Goal: Find contact information: Find contact information

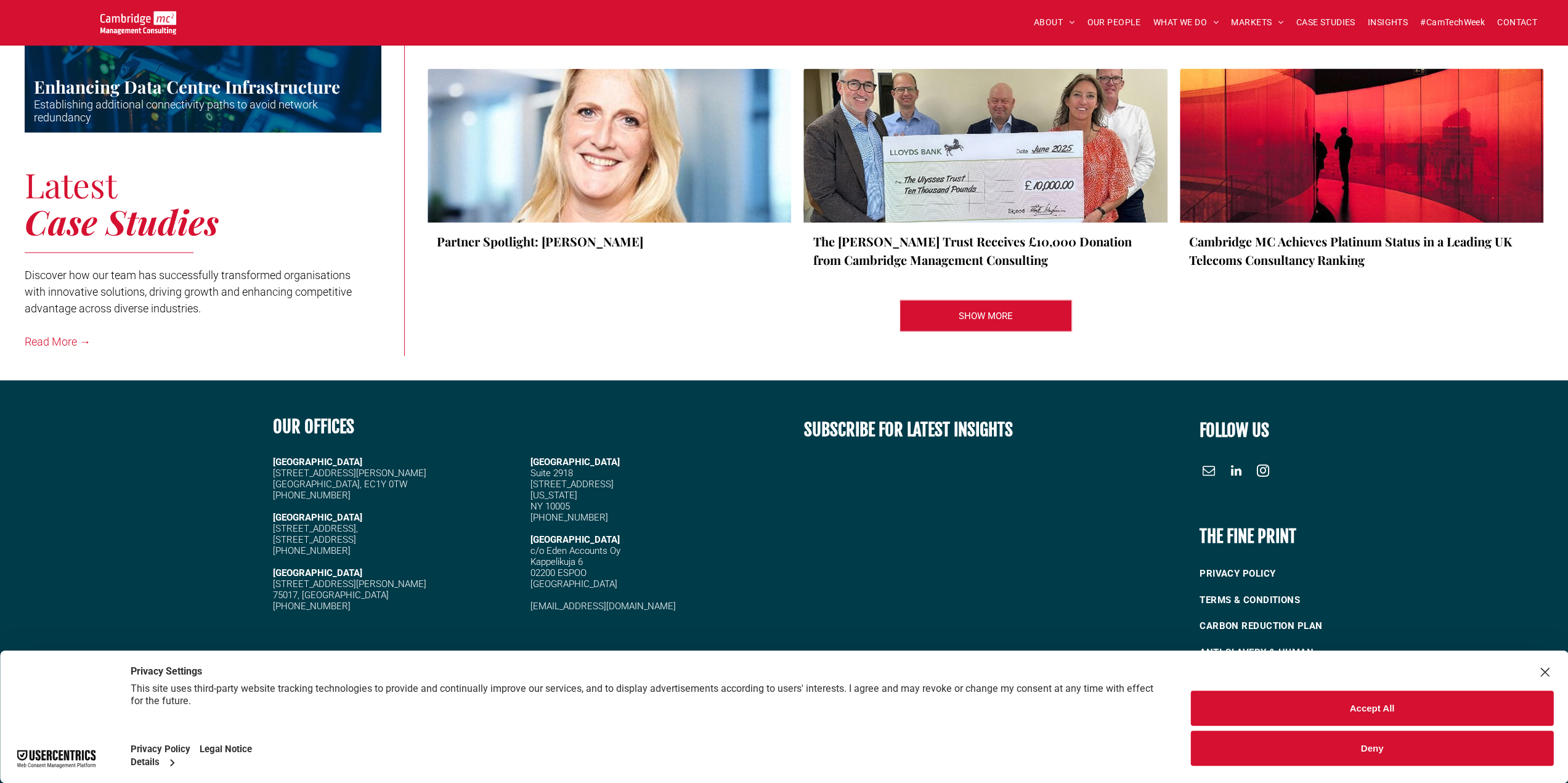
scroll to position [2517, 0]
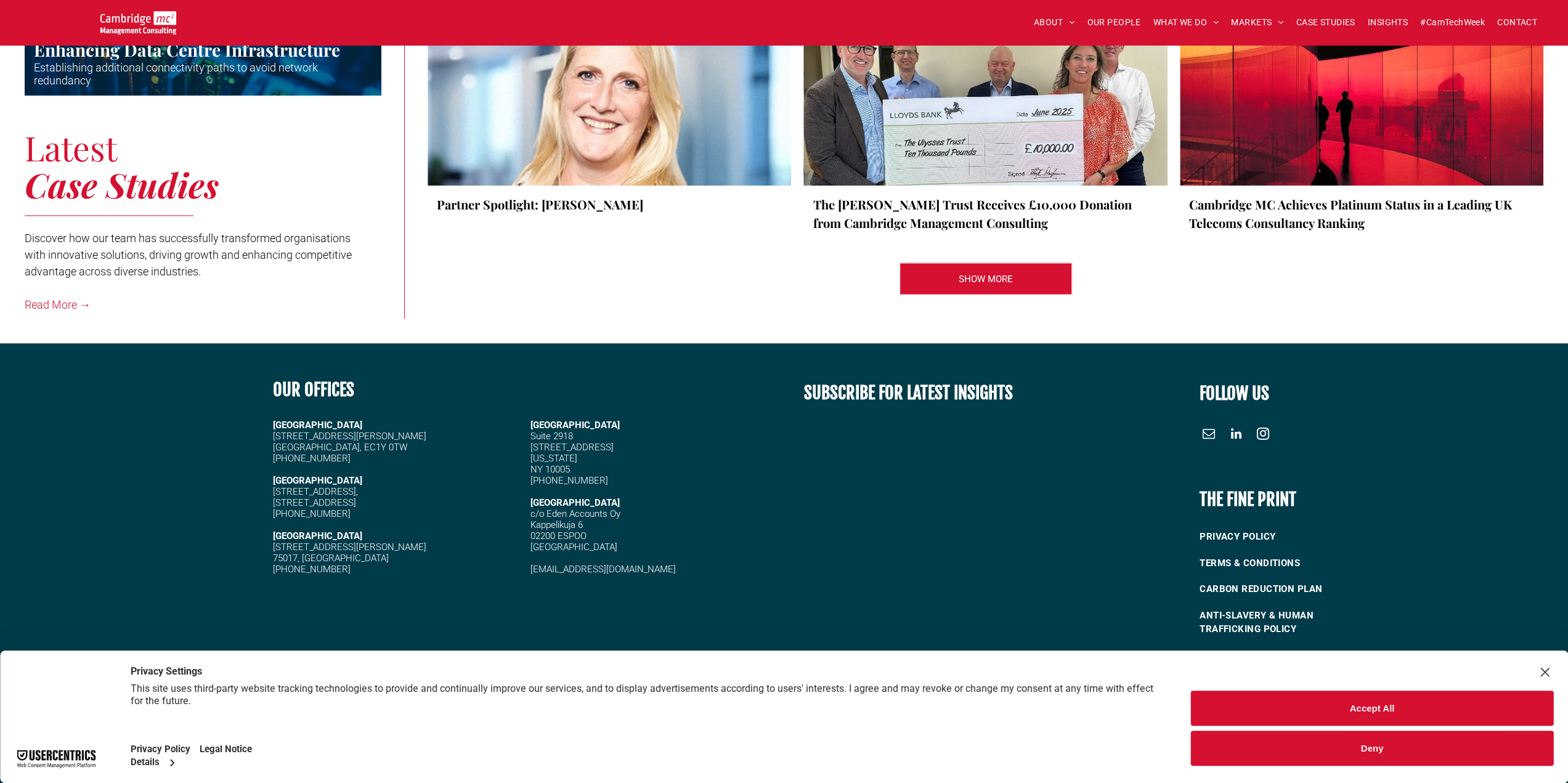
drag, startPoint x: 273, startPoint y: 492, endPoint x: 367, endPoint y: 498, distance: 94.2
click at [367, 498] on div "OUR OFFICES [GEOGRAPHIC_DATA][STREET_ADDRESS] [PHONE_NUMBER] [STREET_ADDRESS][P…" at bounding box center [522, 506] width 522 height 280
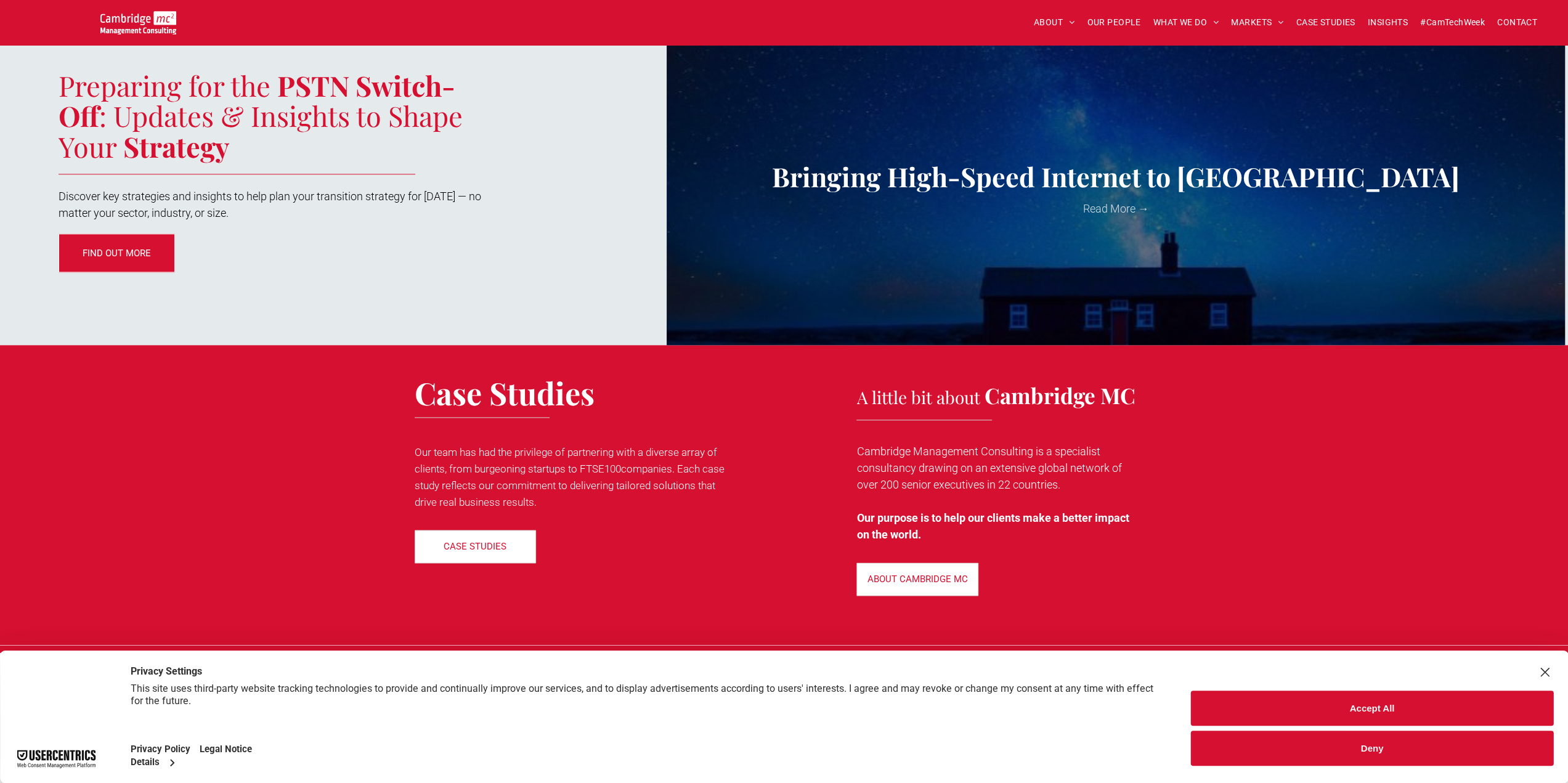
scroll to position [1655, 0]
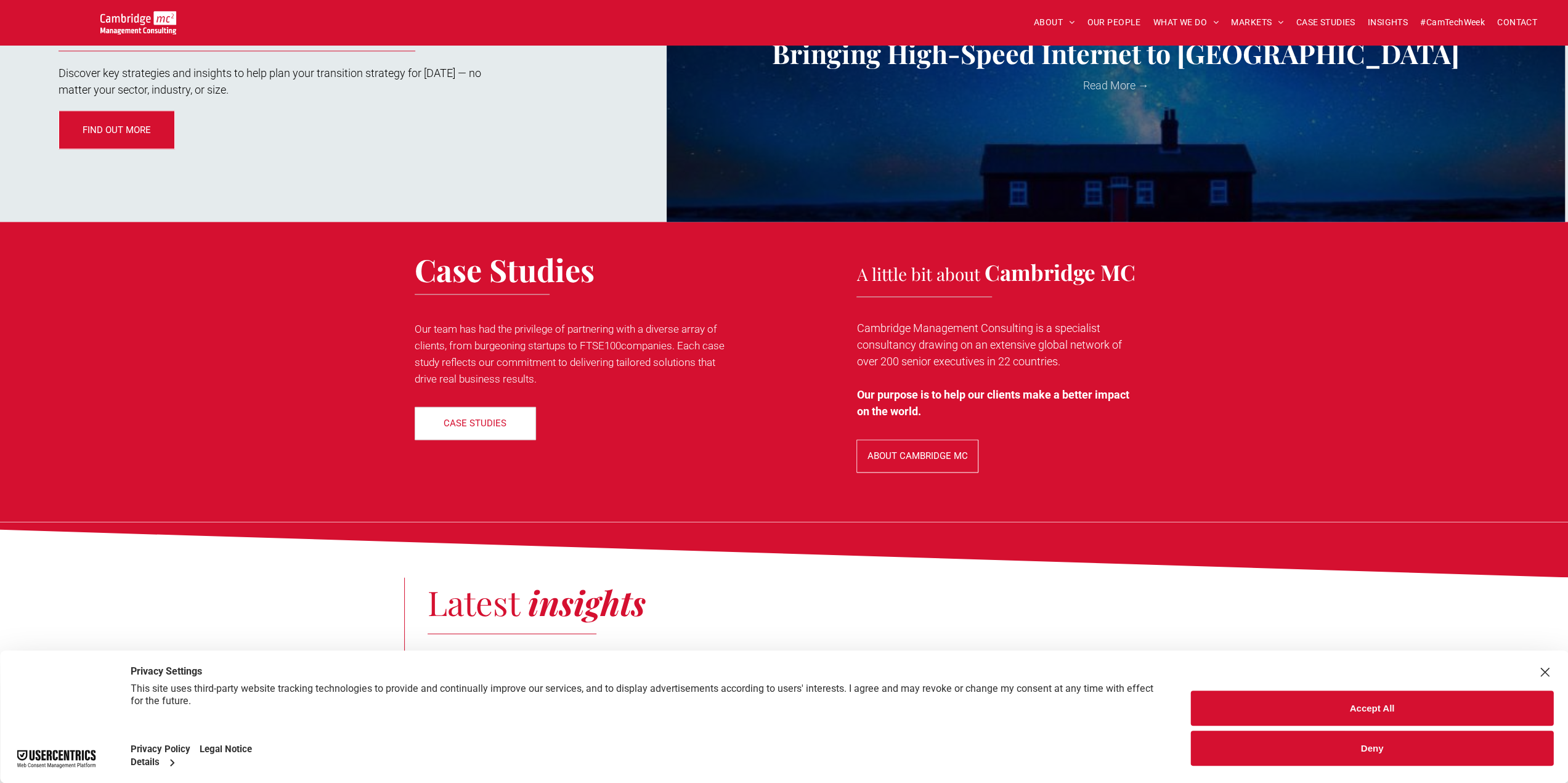
click at [912, 466] on span "ABOUT CAMBRIDGE MC" at bounding box center [917, 455] width 101 height 31
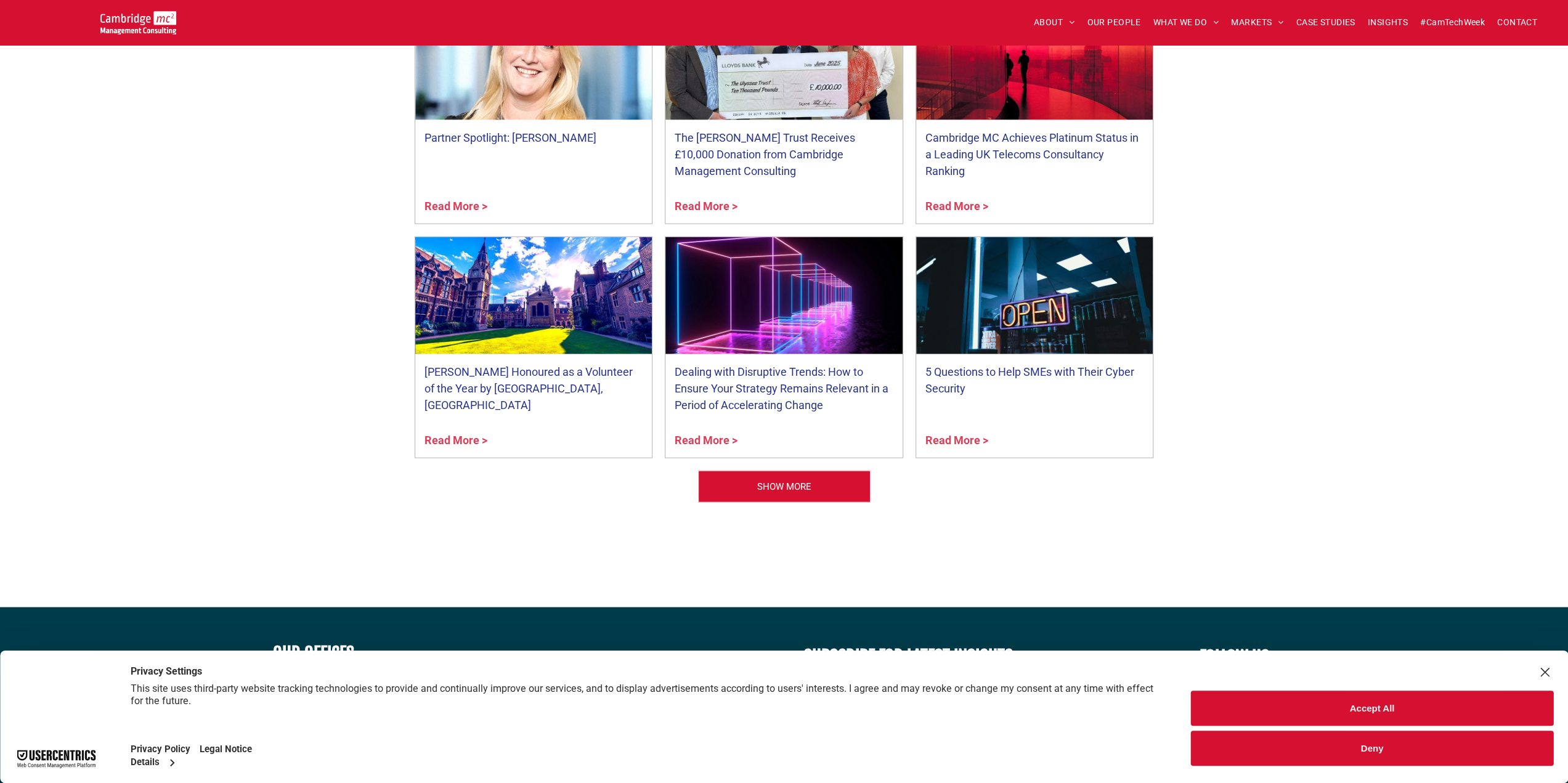
scroll to position [3016, 0]
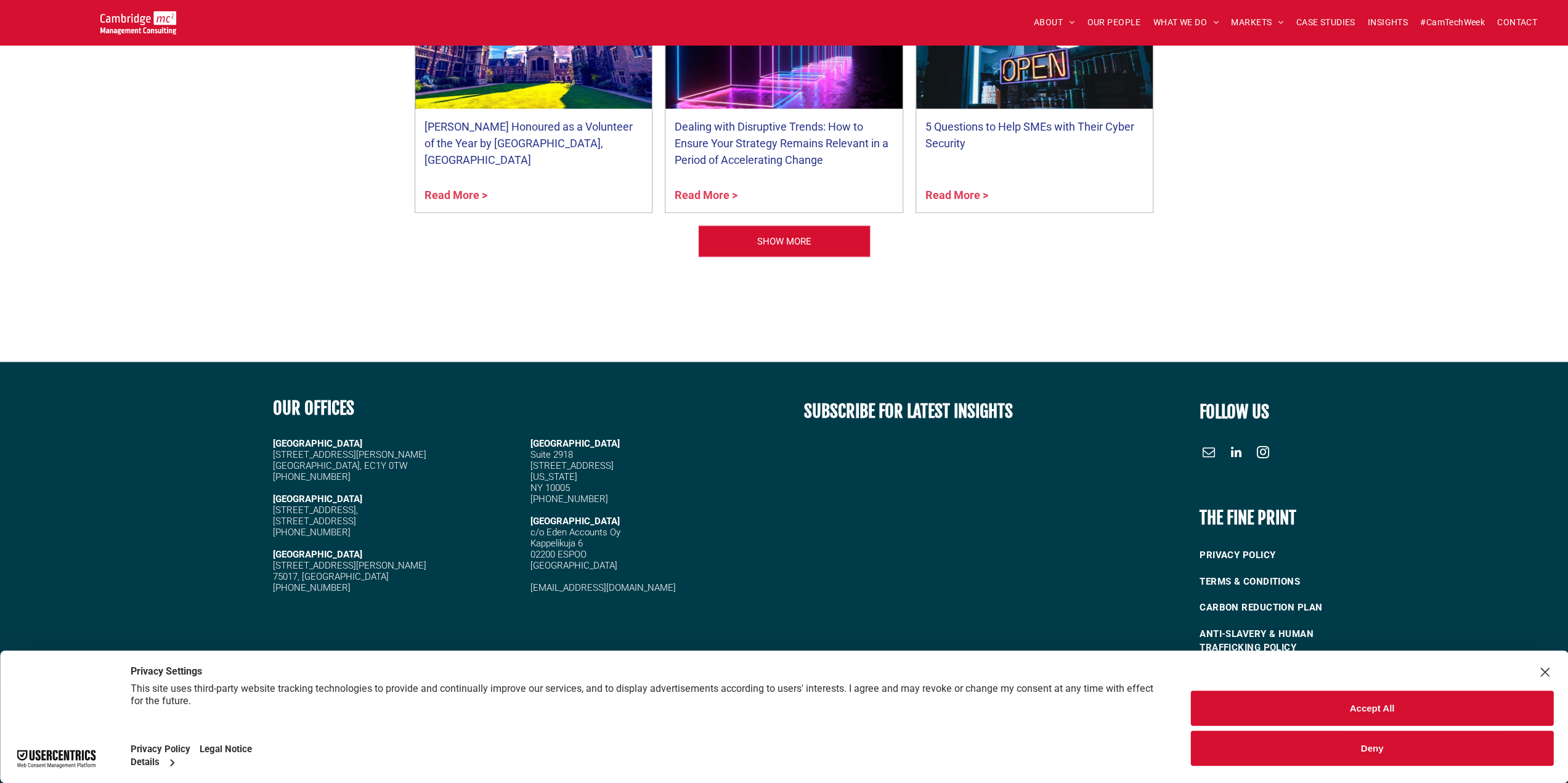
click at [1274, 719] on button "Accept All" at bounding box center [1372, 707] width 362 height 35
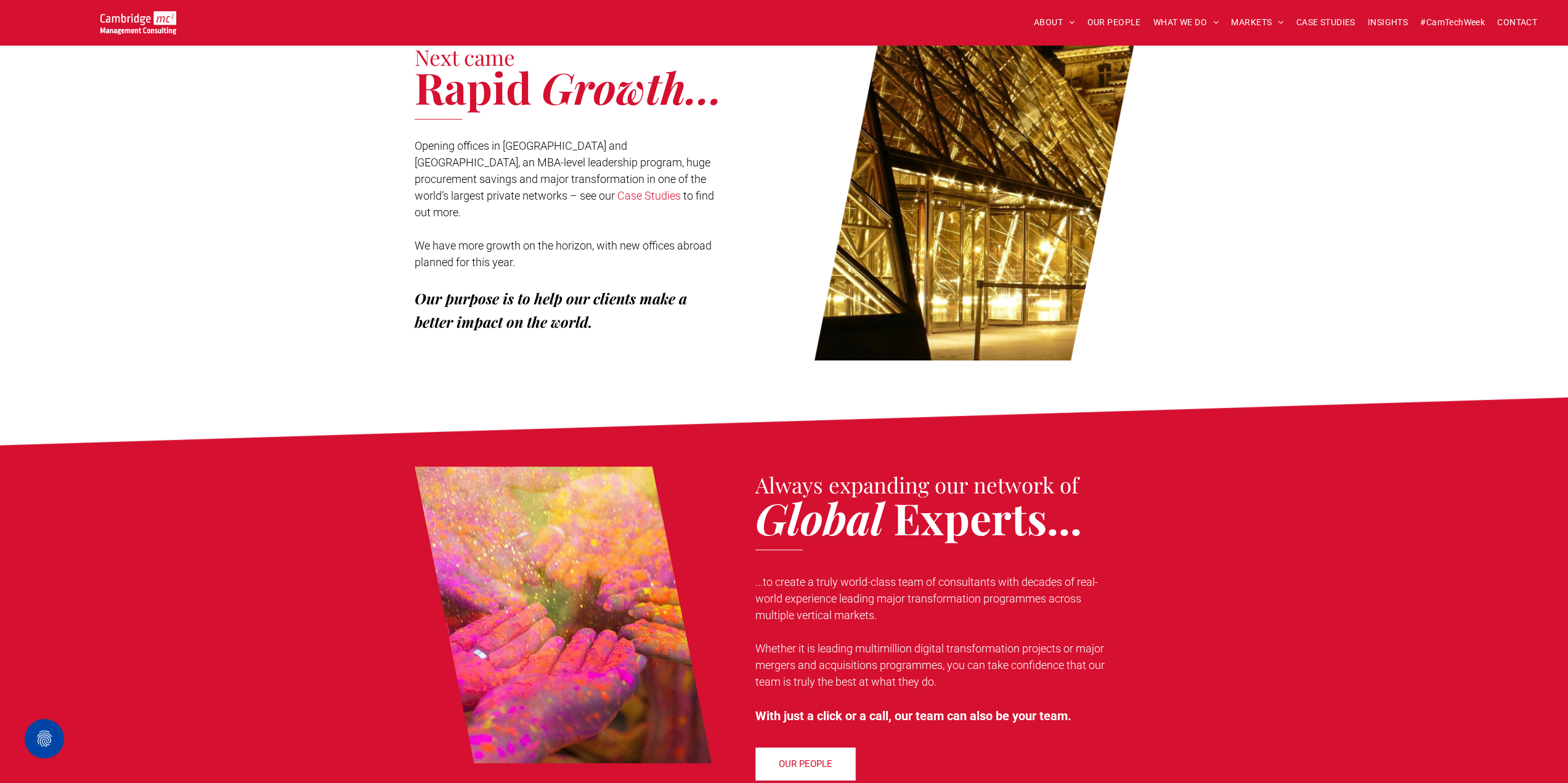
scroll to position [430, 0]
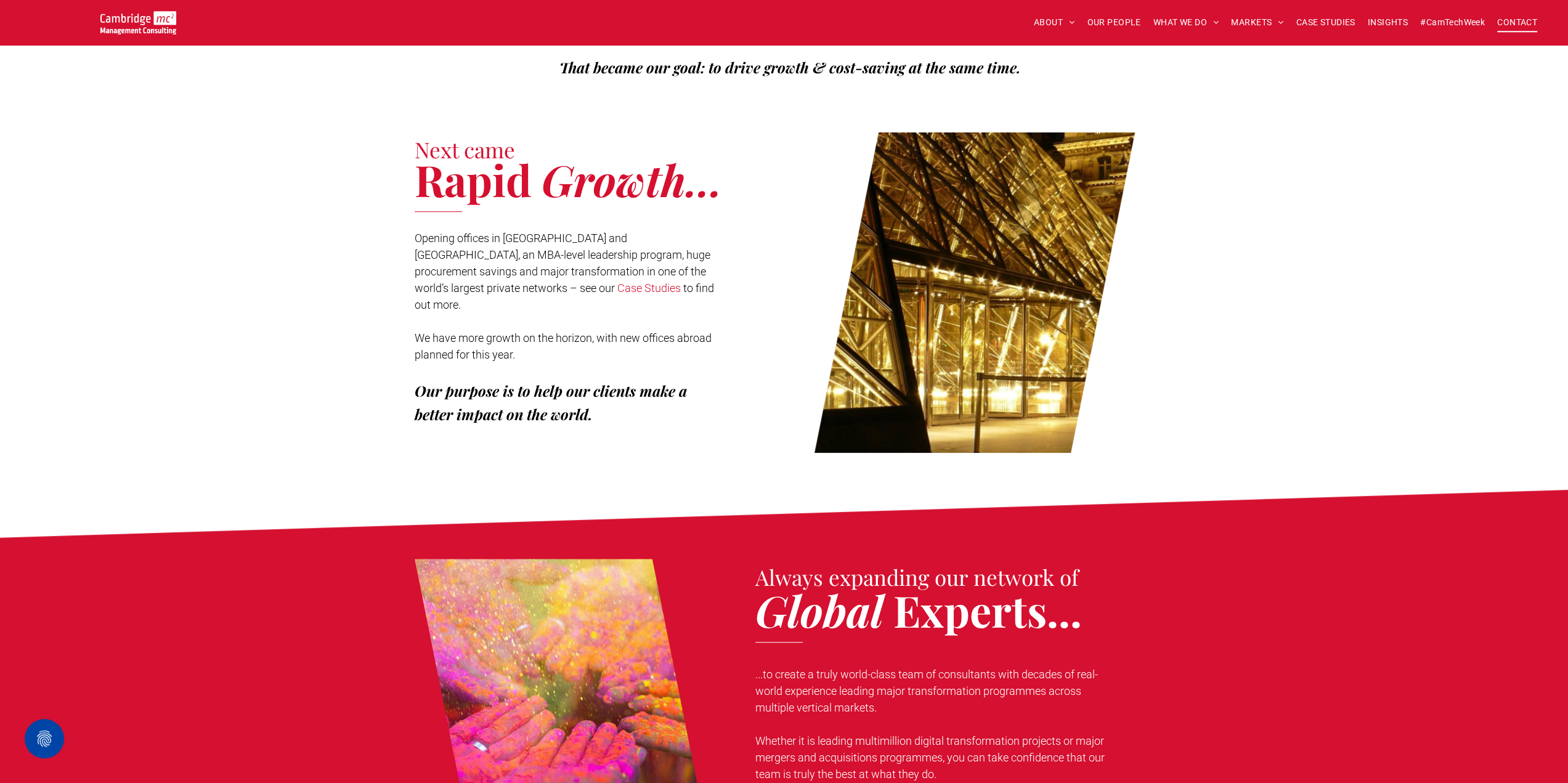
click at [1520, 28] on span "CONTACT" at bounding box center [1517, 22] width 40 height 19
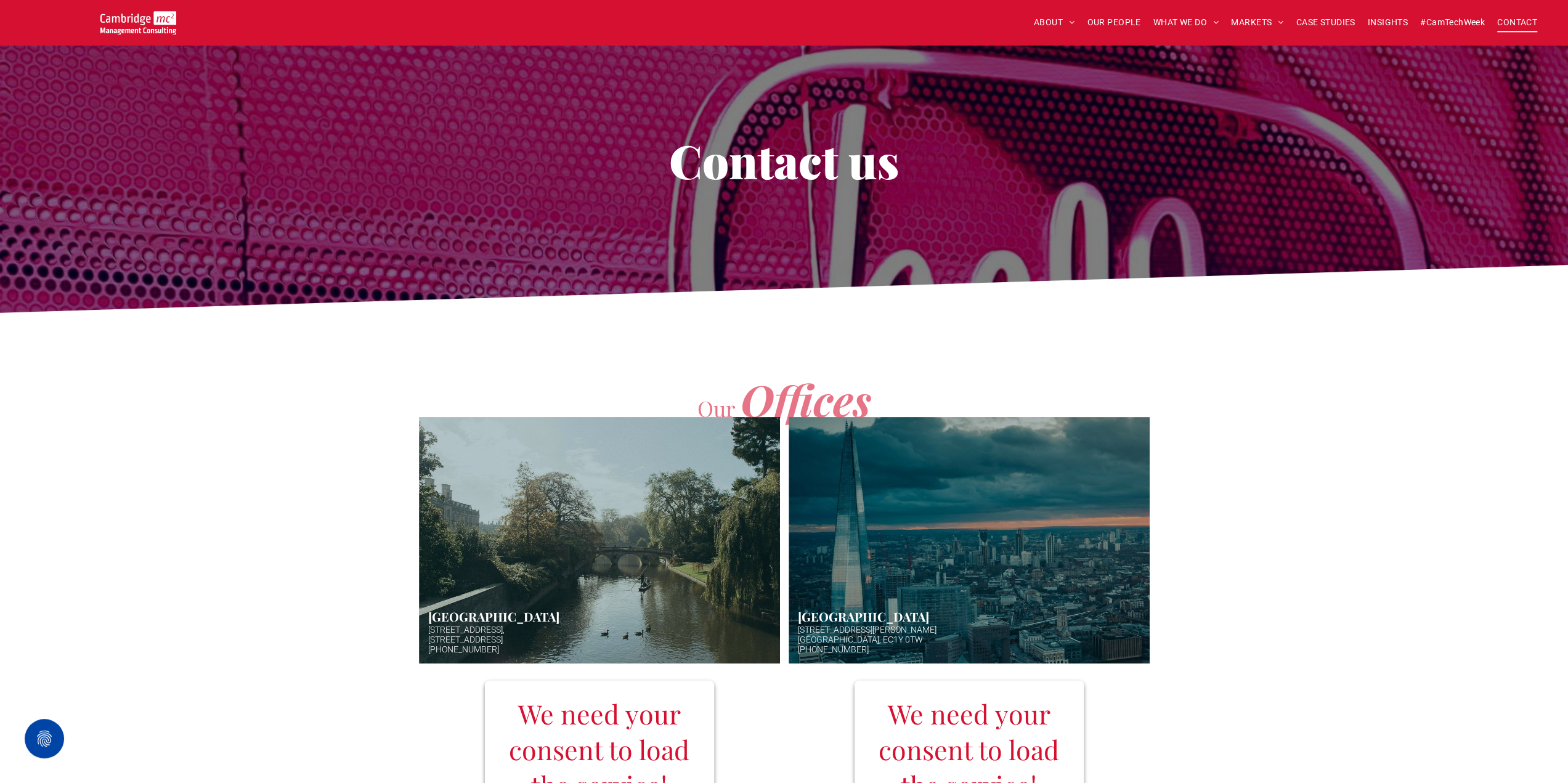
scroll to position [308, 0]
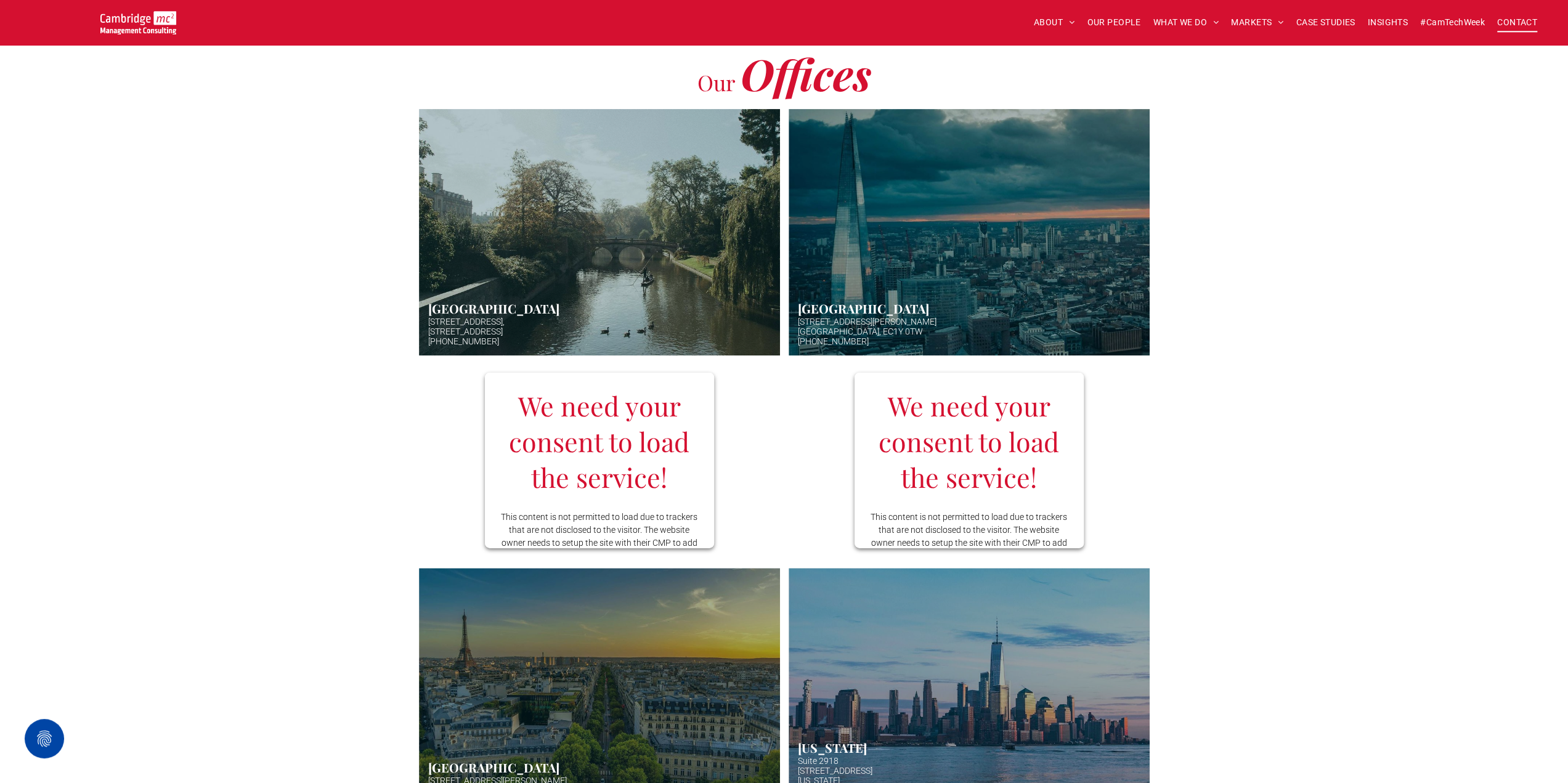
click at [597, 292] on link "Hazy afternoon photo of river and bridge in Cambridge. Punt boat in middle-dist…" at bounding box center [599, 232] width 382 height 261
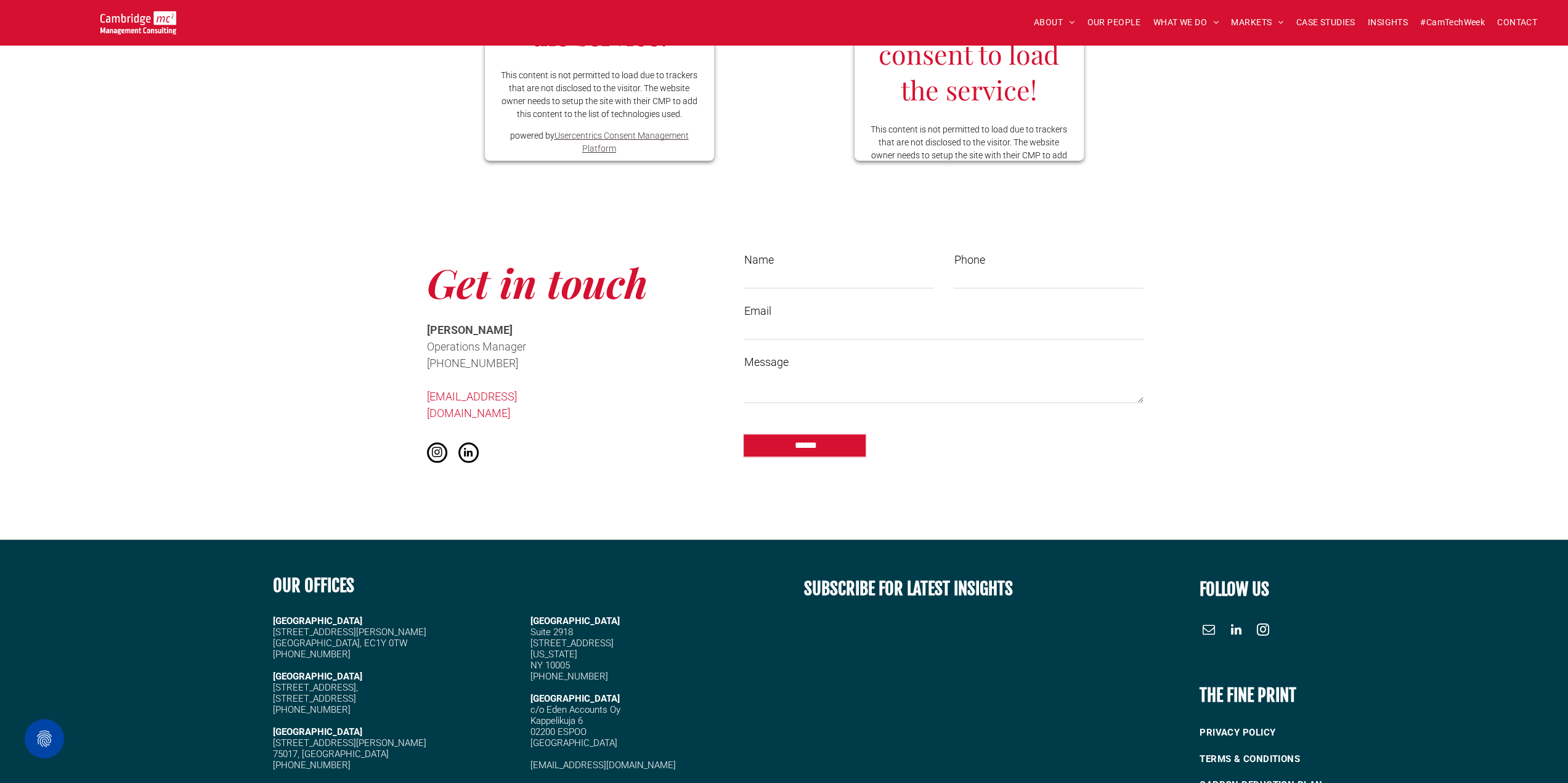
scroll to position [1339, 0]
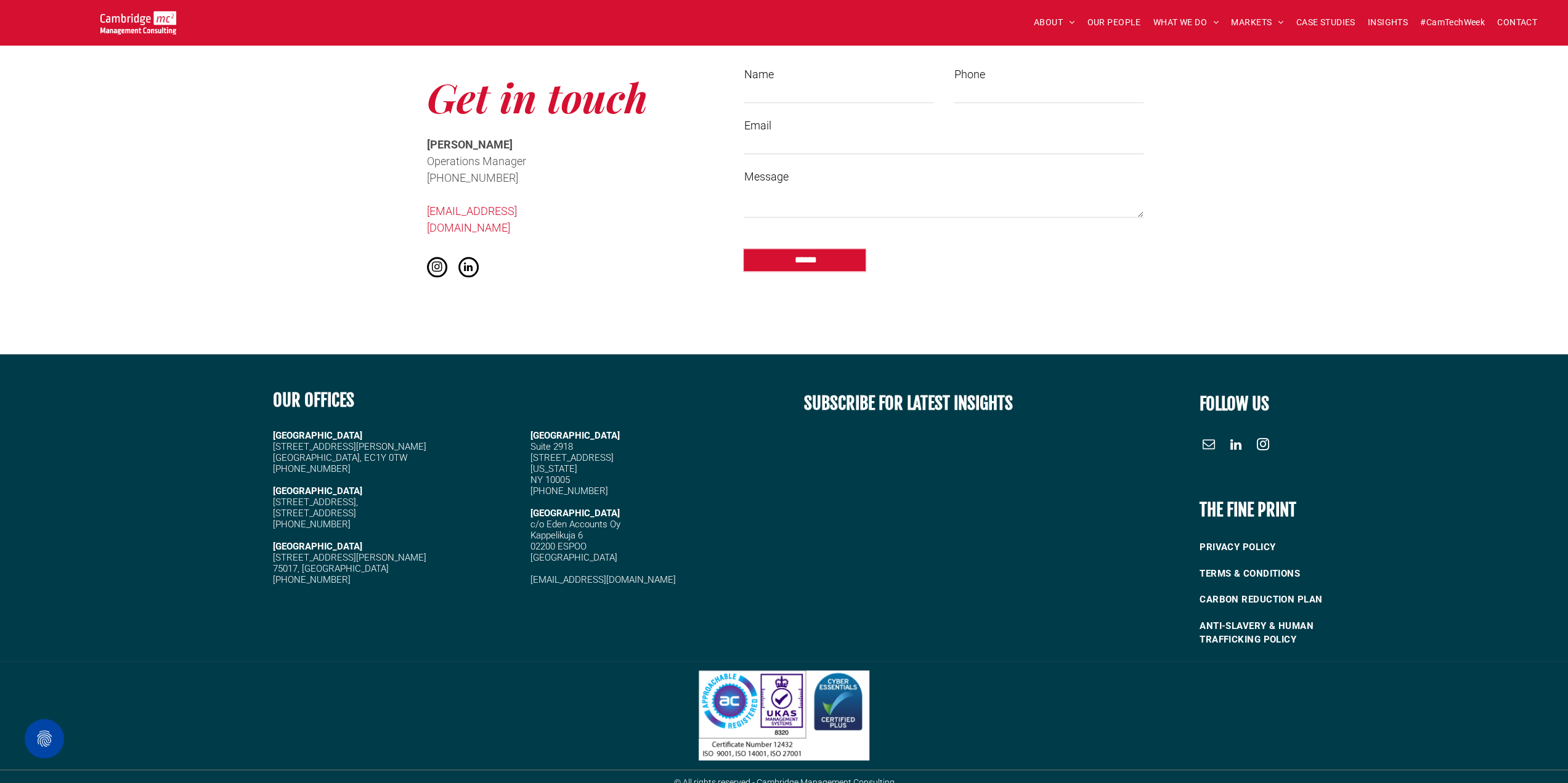
click at [1243, 436] on span "linkedin" at bounding box center [1236, 445] width 20 height 20
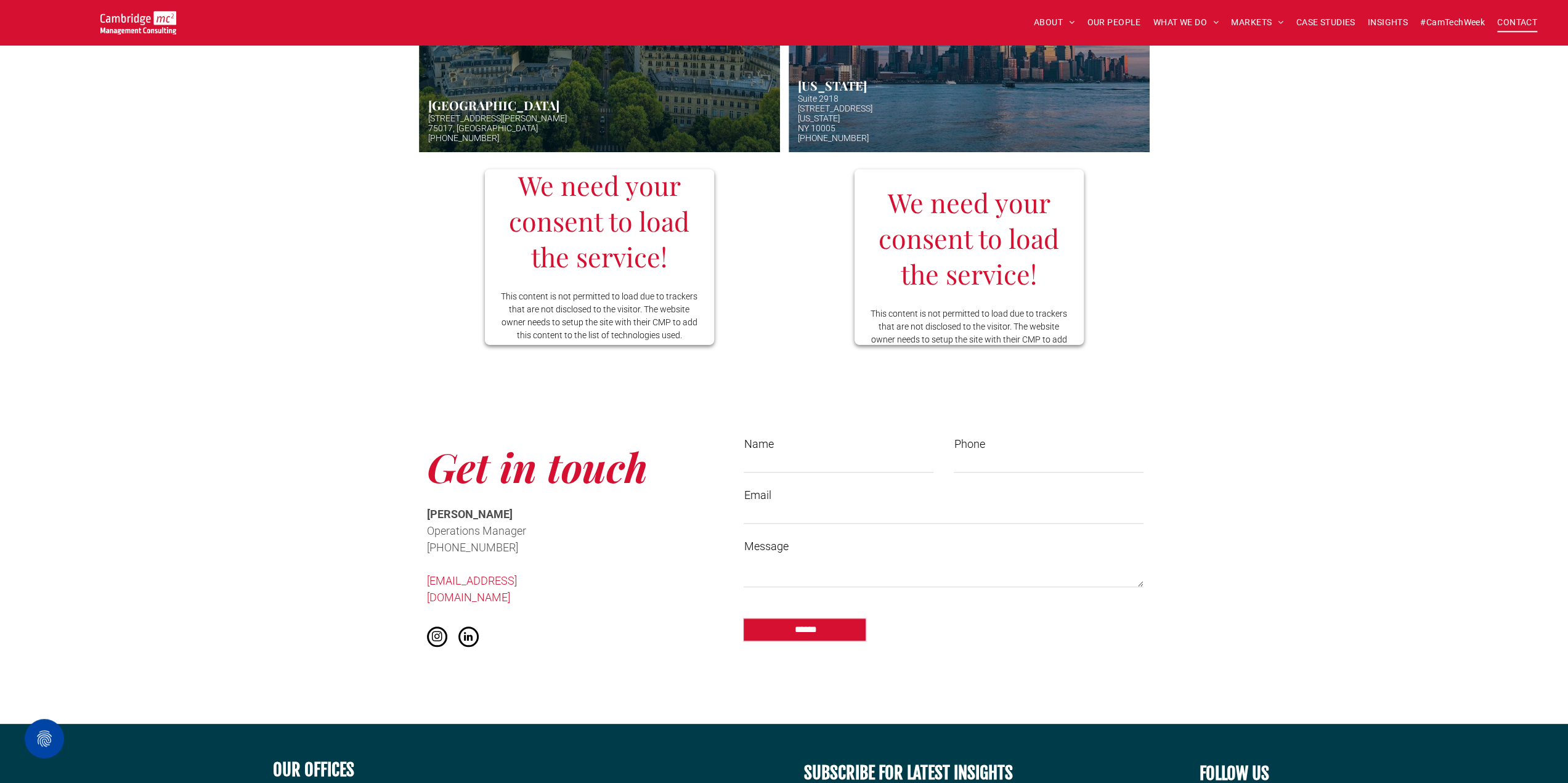
scroll to position [0, 0]
